Goal: Navigation & Orientation: Find specific page/section

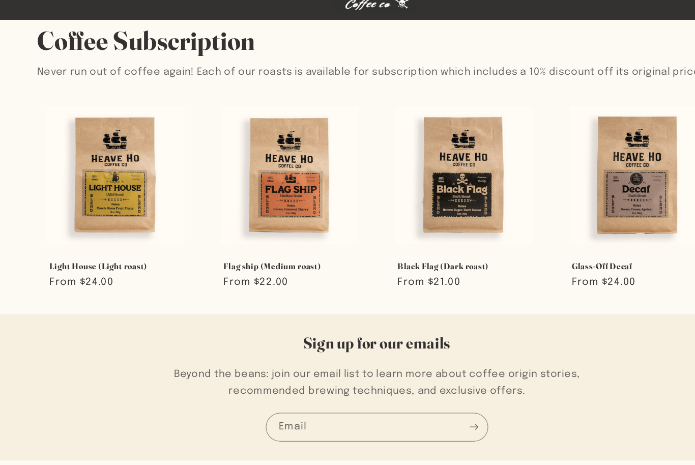
scroll to position [520, 0]
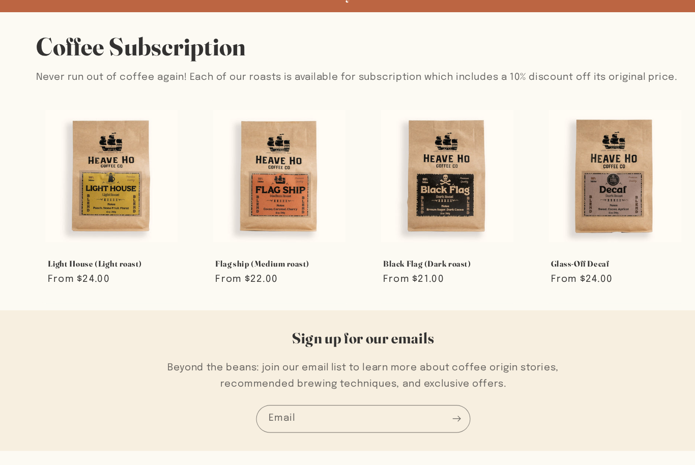
click at [519, 249] on link "Glass-Off Decaf" at bounding box center [573, 253] width 115 height 9
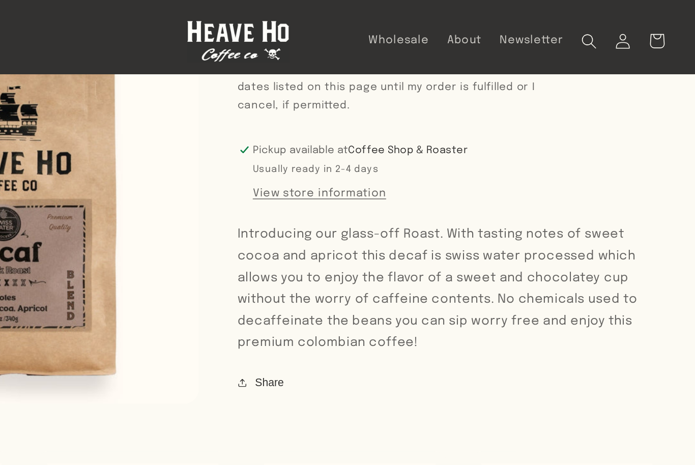
scroll to position [549, 0]
click at [356, 135] on button "View store information" at bounding box center [402, 135] width 93 height 9
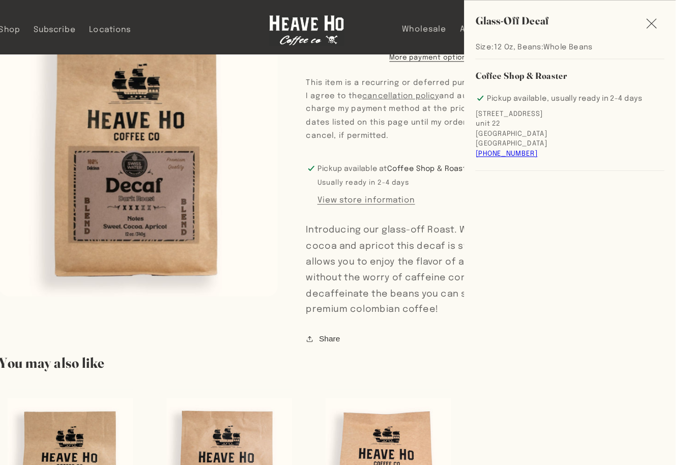
scroll to position [489, 0]
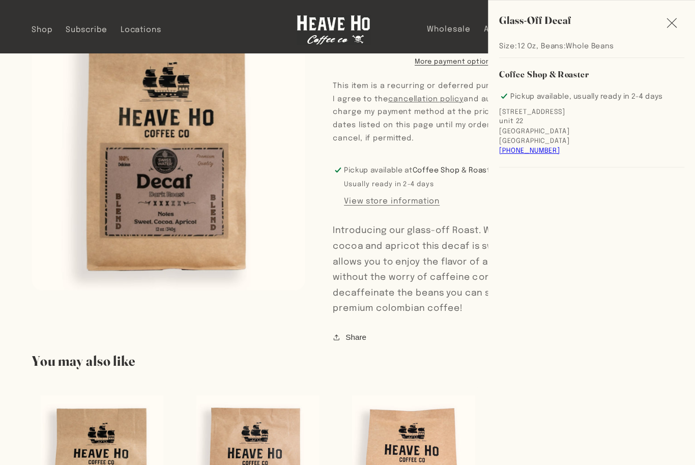
click at [661, 26] on button "Close" at bounding box center [672, 22] width 23 height 23
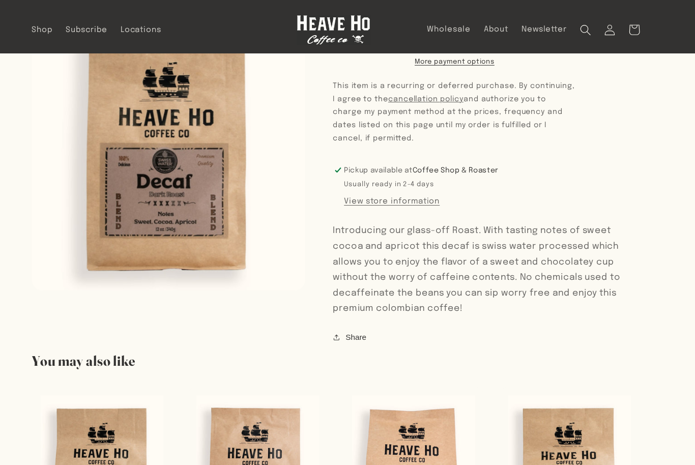
click at [139, 25] on span "Locations" at bounding box center [159, 29] width 40 height 10
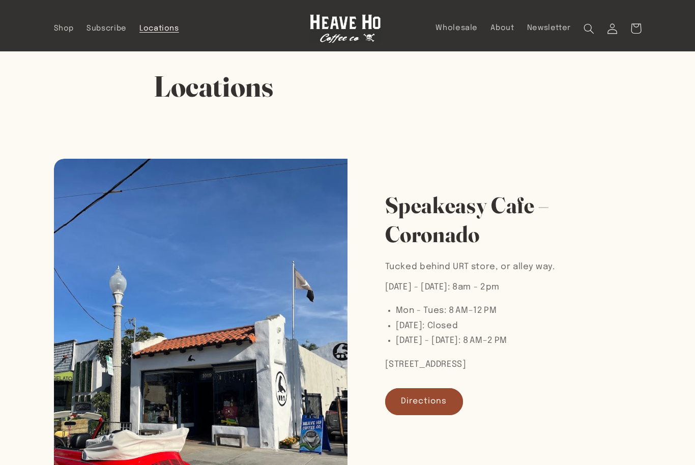
click at [63, 29] on span "Shop" at bounding box center [64, 29] width 20 height 10
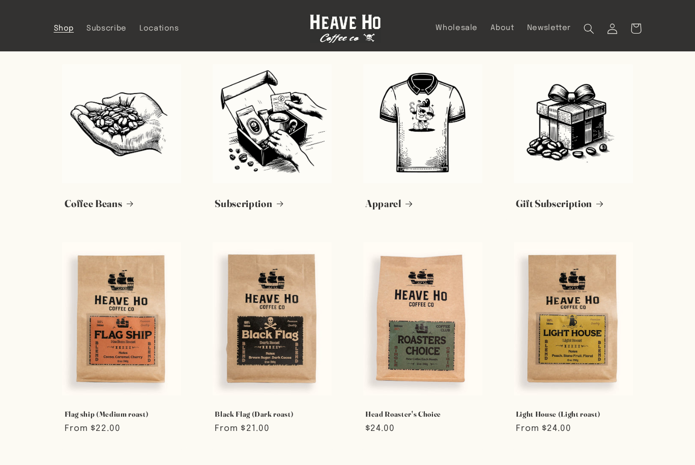
click at [382, 202] on link "Apparel" at bounding box center [423, 204] width 115 height 13
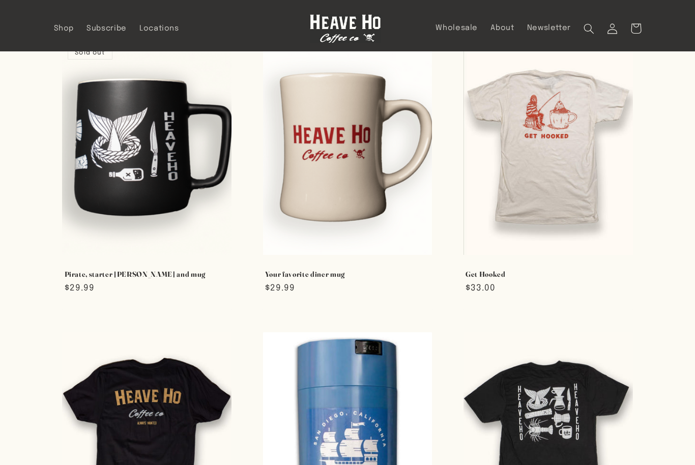
scroll to position [327, 0]
